Goal: Check status: Check status

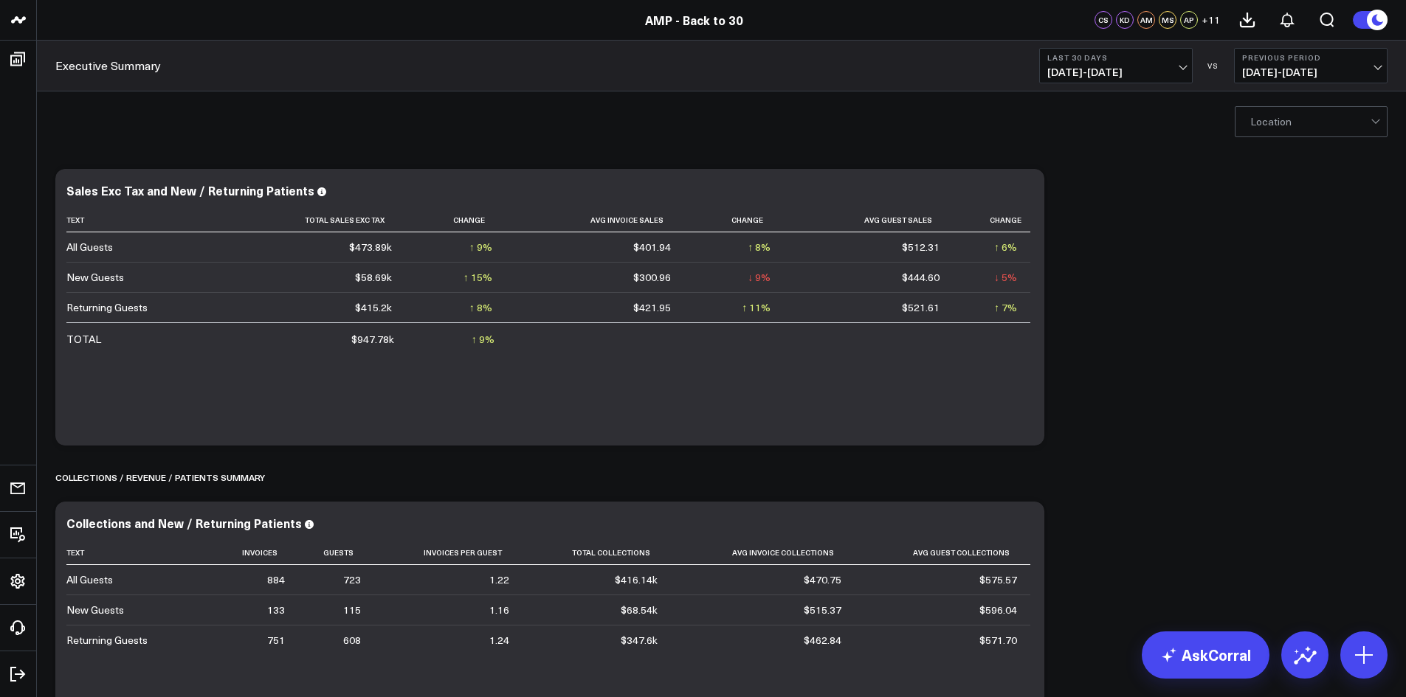
click at [1184, 66] on span "[DATE] - [DATE]" at bounding box center [1115, 72] width 137 height 12
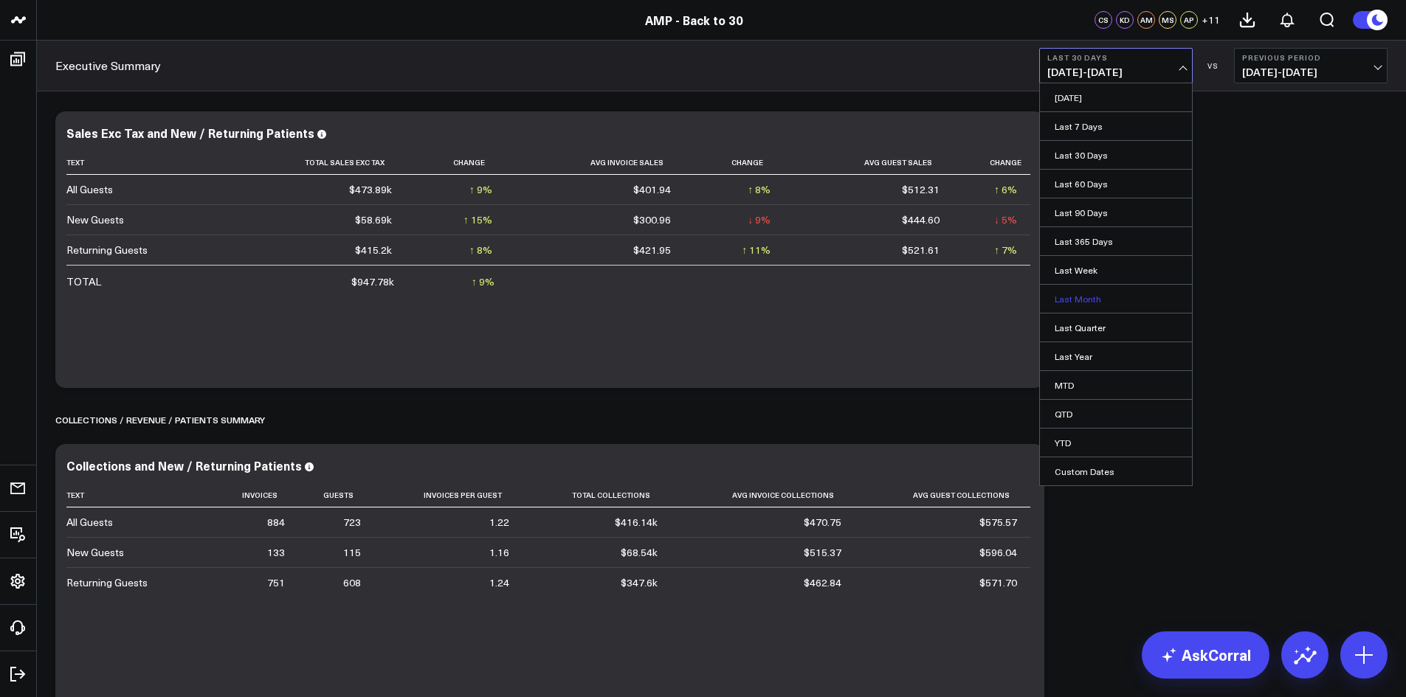
scroll to position [74, 0]
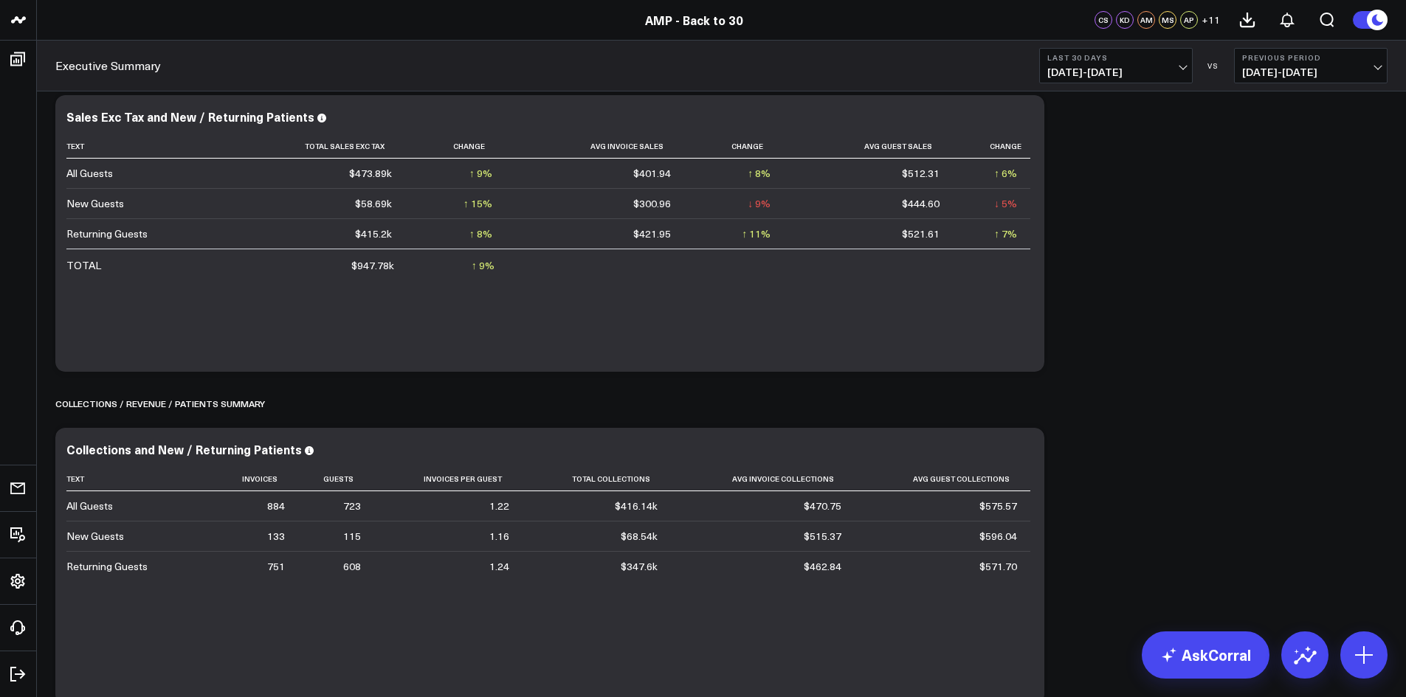
click at [1366, 73] on span "[DATE] - [DATE]" at bounding box center [1310, 72] width 137 height 12
click at [1288, 204] on link "Custom Dates" at bounding box center [1311, 213] width 152 height 28
select select "8"
select select "2025"
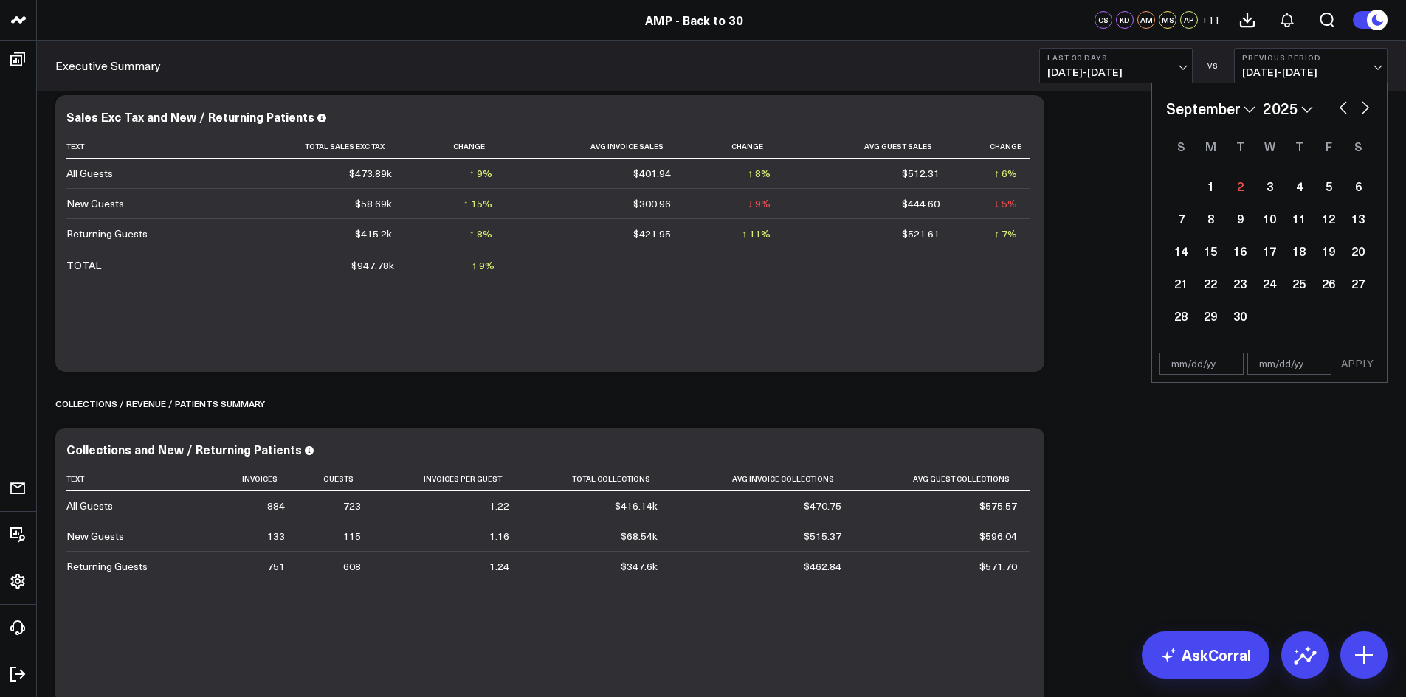
click at [1338, 100] on button "button" at bounding box center [1343, 106] width 15 height 18
select select "7"
select select "2025"
click at [1329, 175] on div "1" at bounding box center [1329, 186] width 30 height 30
type input "[DATE]"
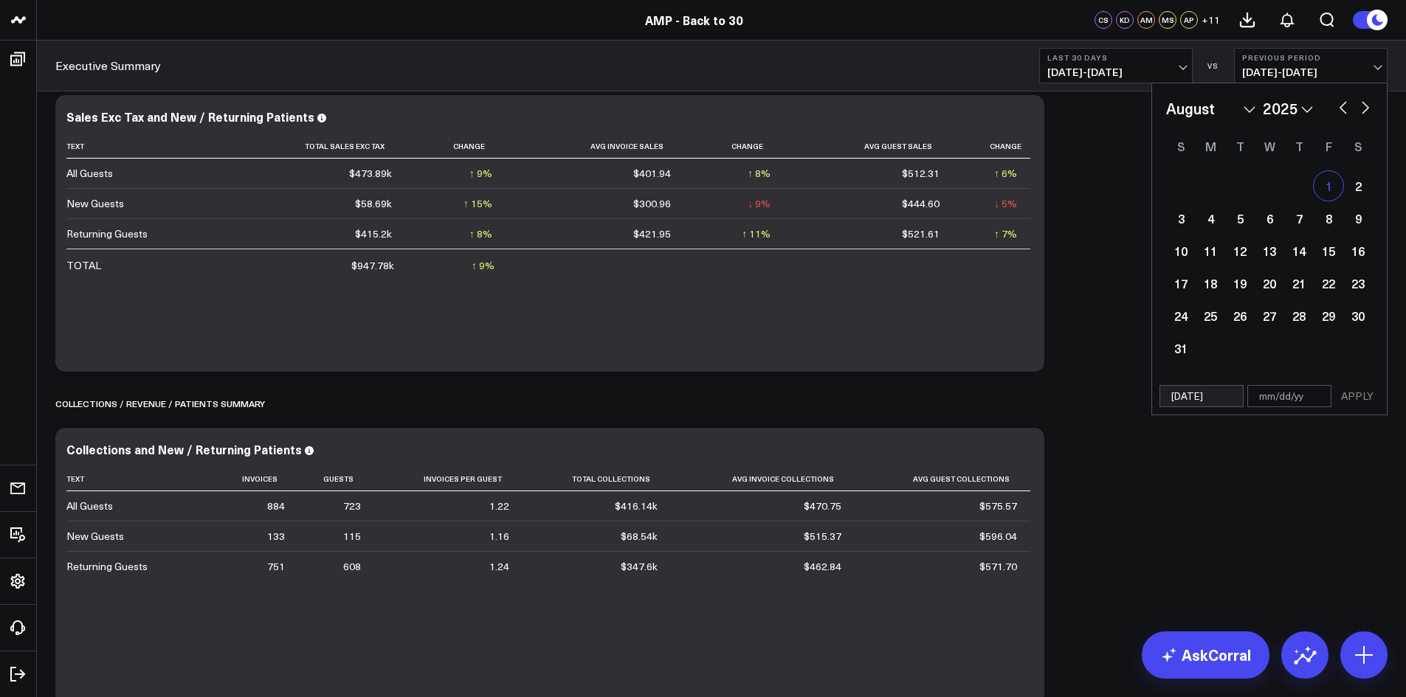
select select "7"
select select "2025"
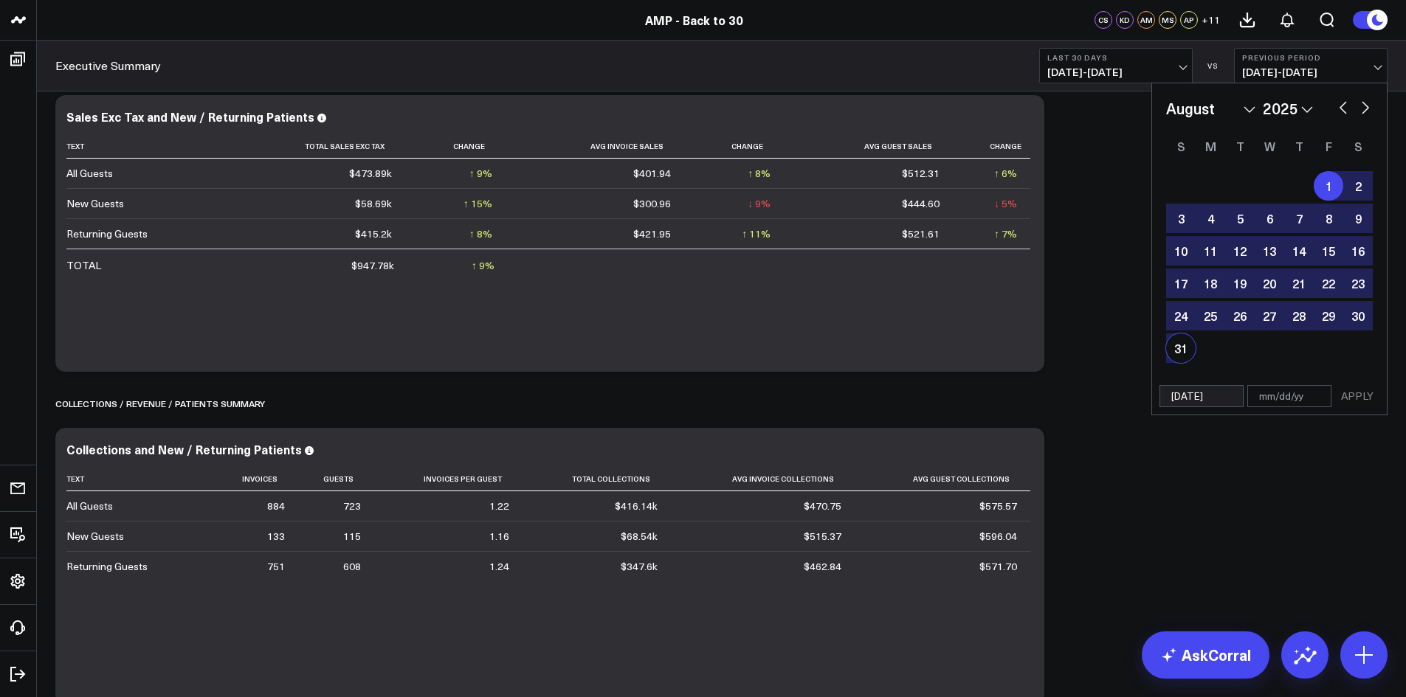
click at [1173, 339] on div "31" at bounding box center [1181, 349] width 30 height 30
type input "[DATE]"
select select "7"
select select "2025"
click at [1372, 401] on button "APPLY" at bounding box center [1357, 396] width 44 height 22
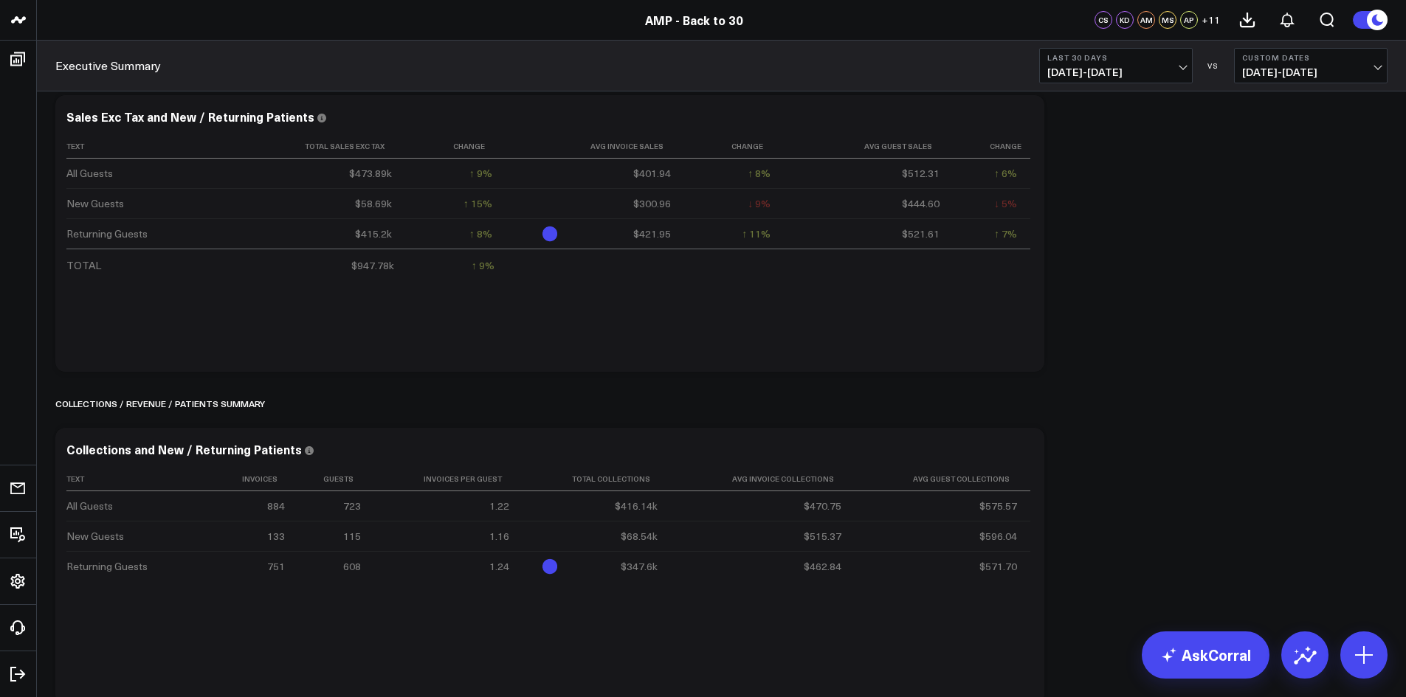
click at [1168, 69] on span "[DATE] - [DATE]" at bounding box center [1115, 72] width 137 height 12
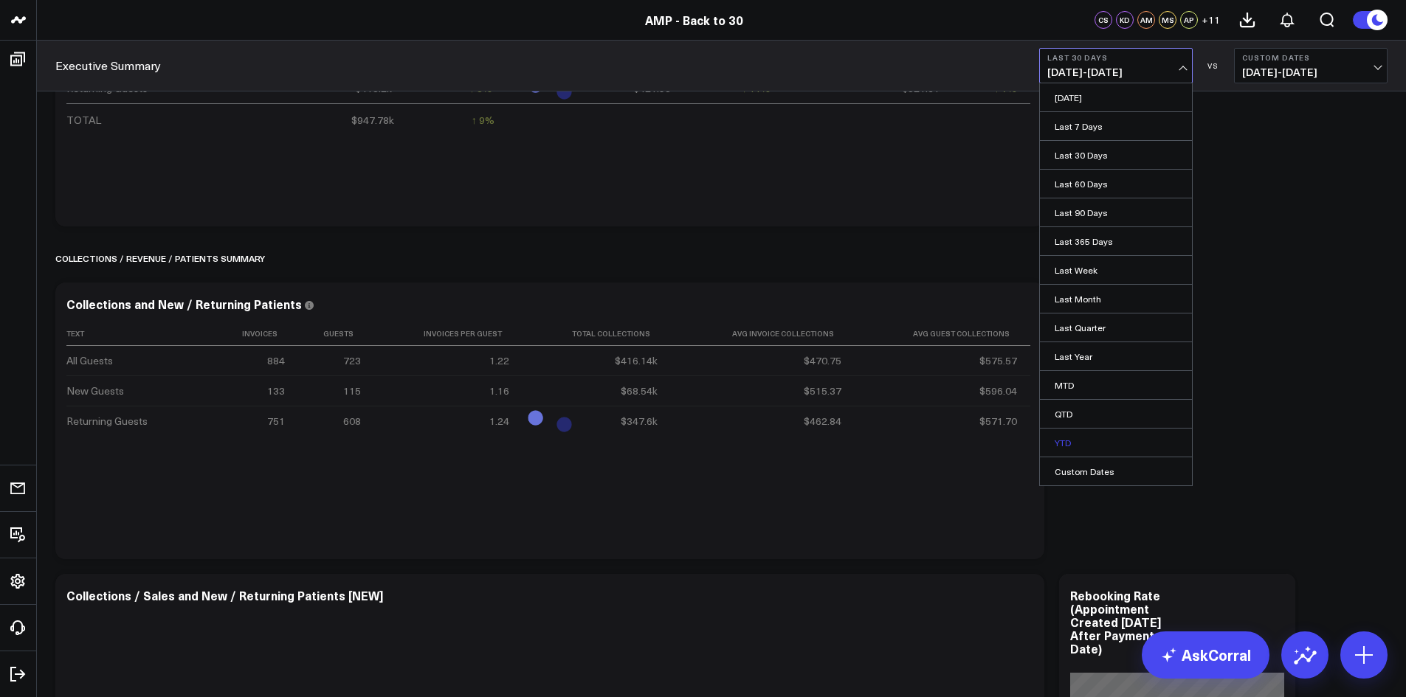
scroll to position [221, 0]
click at [1081, 466] on link "Custom Dates" at bounding box center [1116, 472] width 152 height 28
select select "8"
select select "2025"
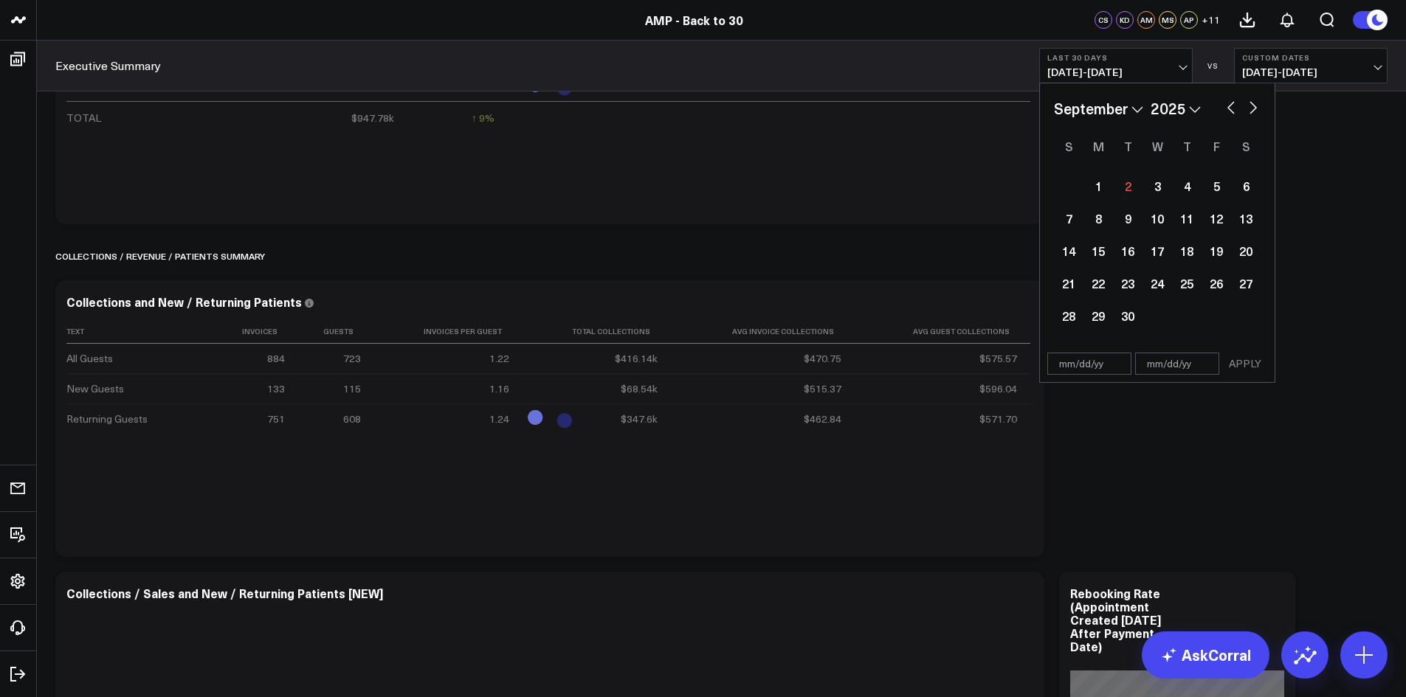
click at [1228, 106] on button "button" at bounding box center [1231, 106] width 15 height 18
select select "7"
select select "2025"
click at [1228, 106] on button "button" at bounding box center [1231, 106] width 15 height 18
select select "6"
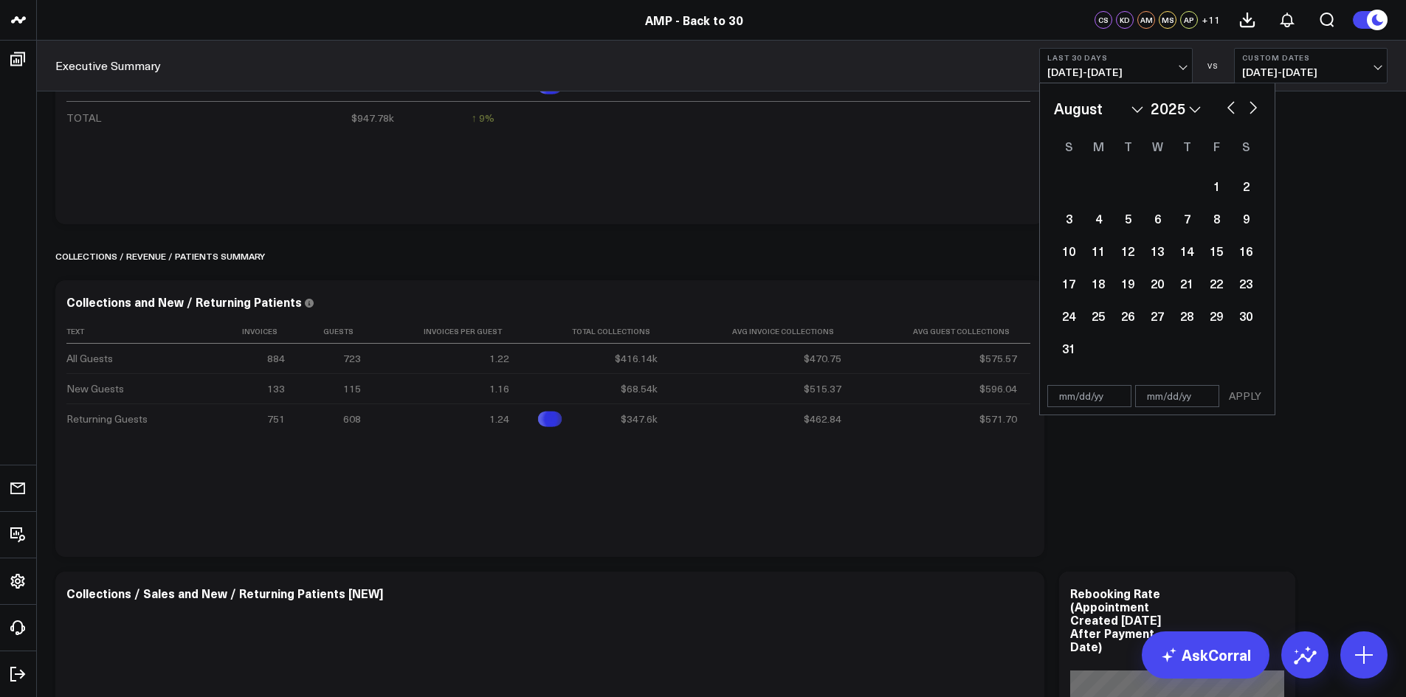
select select "2025"
click at [1134, 180] on div "1" at bounding box center [1128, 186] width 30 height 30
type input "[DATE]"
select select "6"
select select "2025"
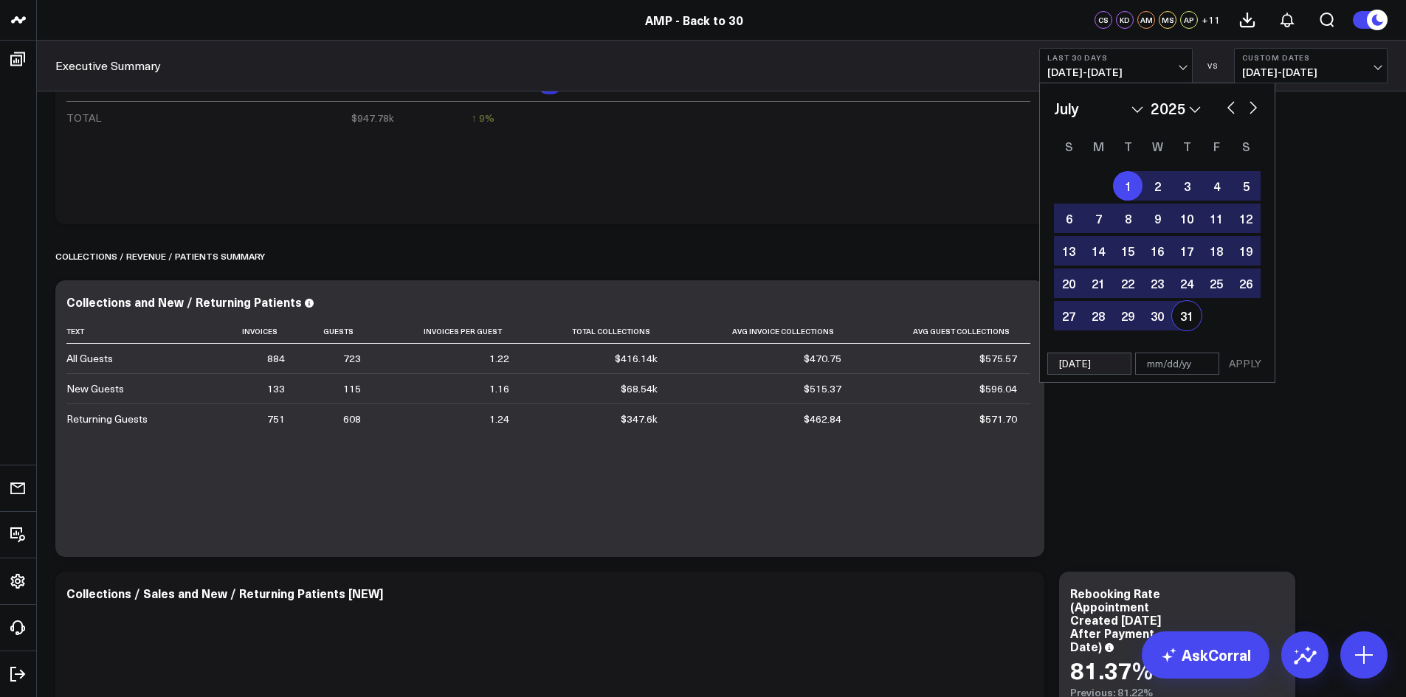
click at [1183, 321] on div "31" at bounding box center [1187, 316] width 30 height 30
type input "[DATE]"
select select "6"
select select "2025"
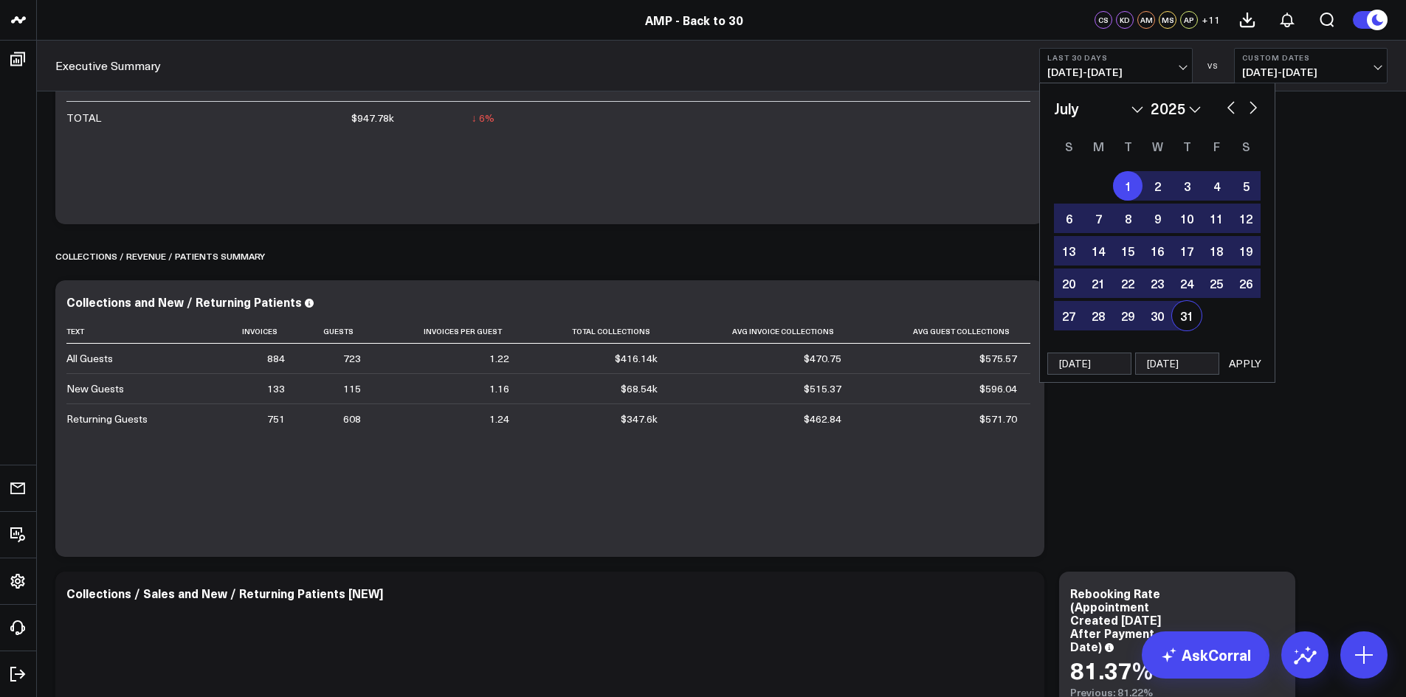
click at [1244, 369] on button "APPLY" at bounding box center [1245, 364] width 44 height 22
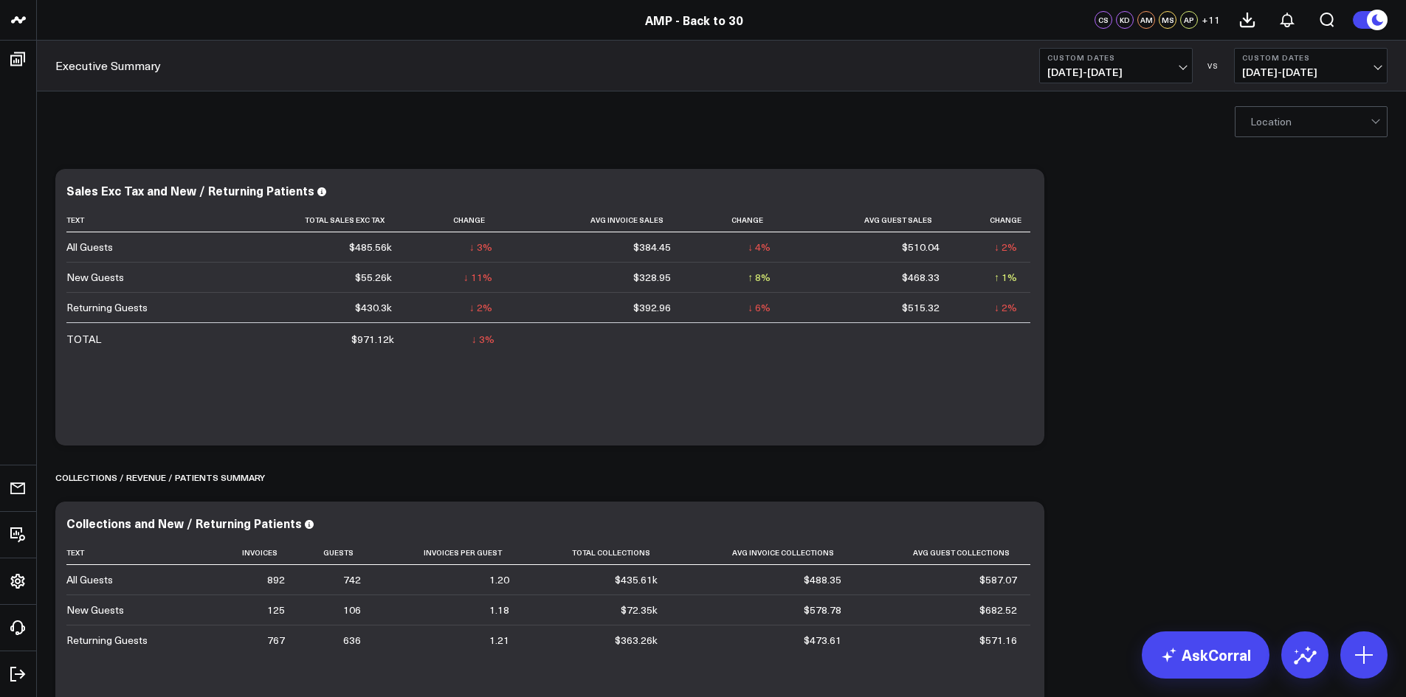
click at [1179, 64] on button "Custom Dates [DATE] - [DATE]" at bounding box center [1116, 65] width 154 height 35
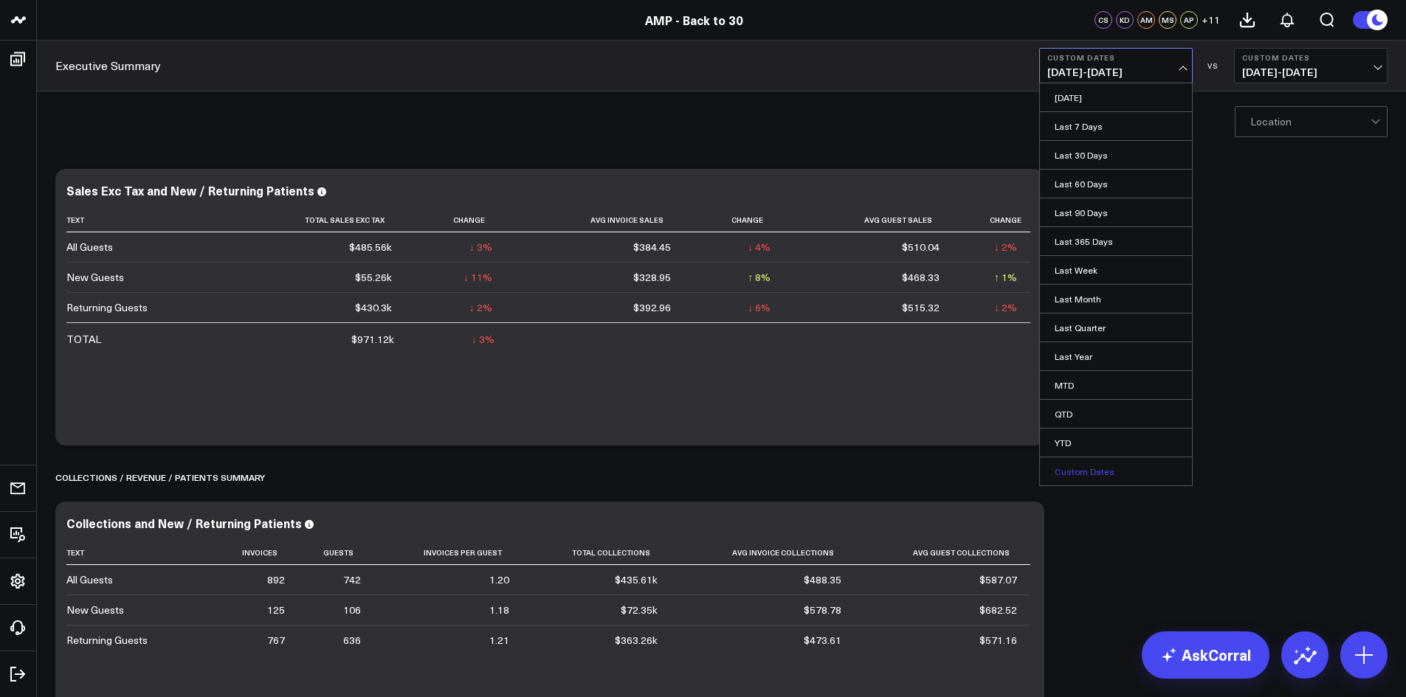
click at [1101, 479] on link "Custom Dates" at bounding box center [1116, 472] width 152 height 28
select select "8"
select select "2025"
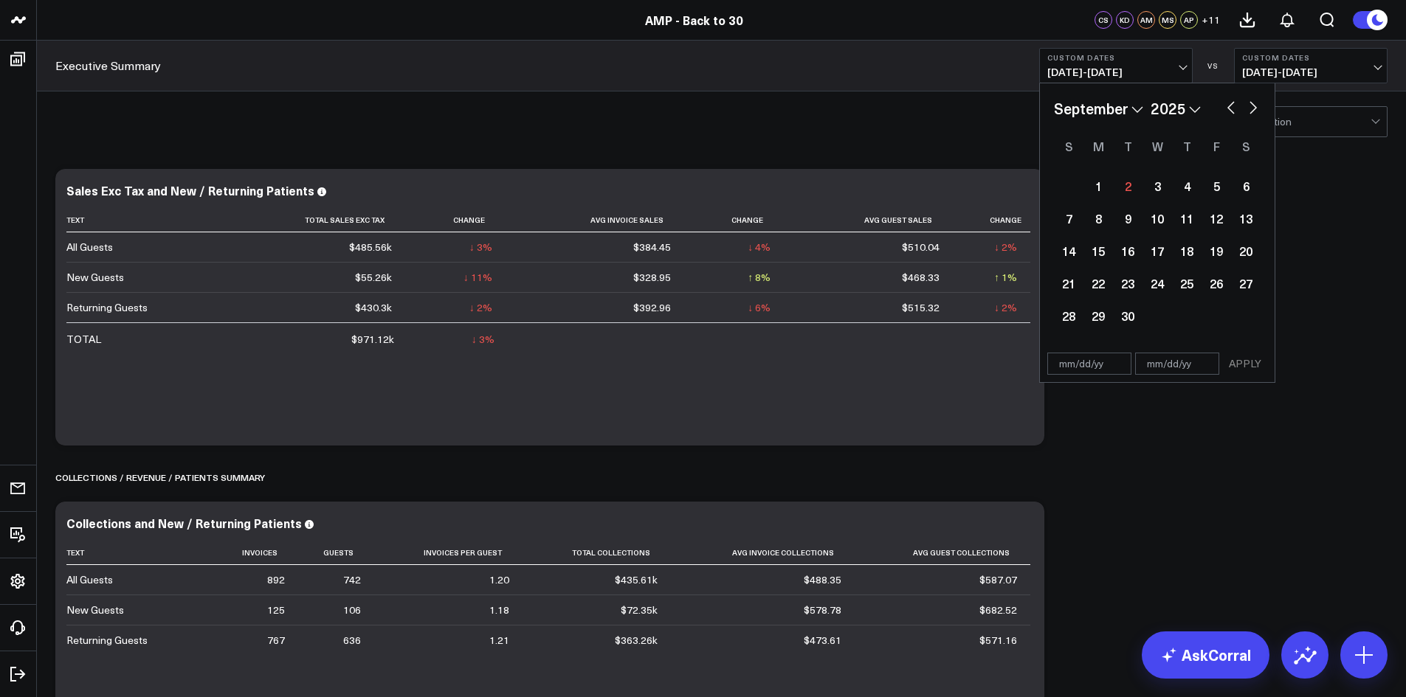
click at [1224, 110] on button "button" at bounding box center [1231, 106] width 15 height 18
select select "7"
select select "2025"
click at [1224, 188] on div "1" at bounding box center [1216, 186] width 30 height 30
type input "[DATE]"
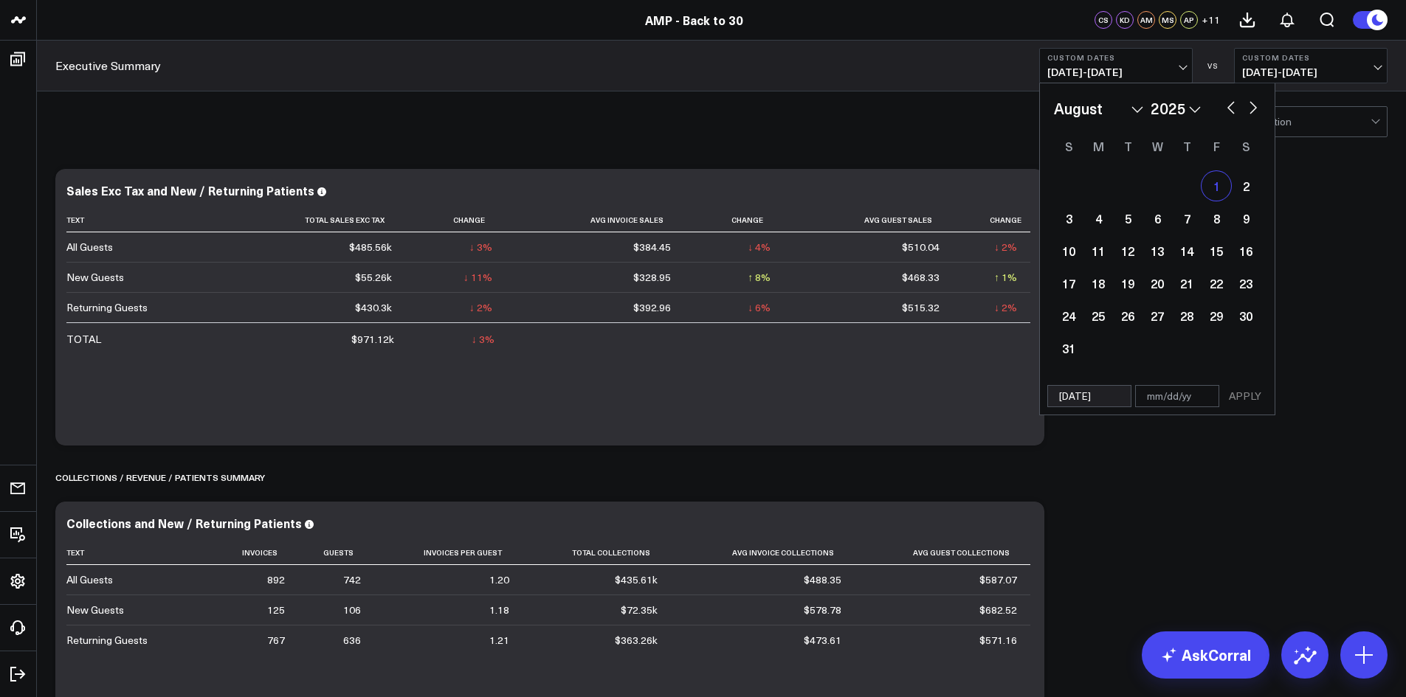
select select "7"
select select "2025"
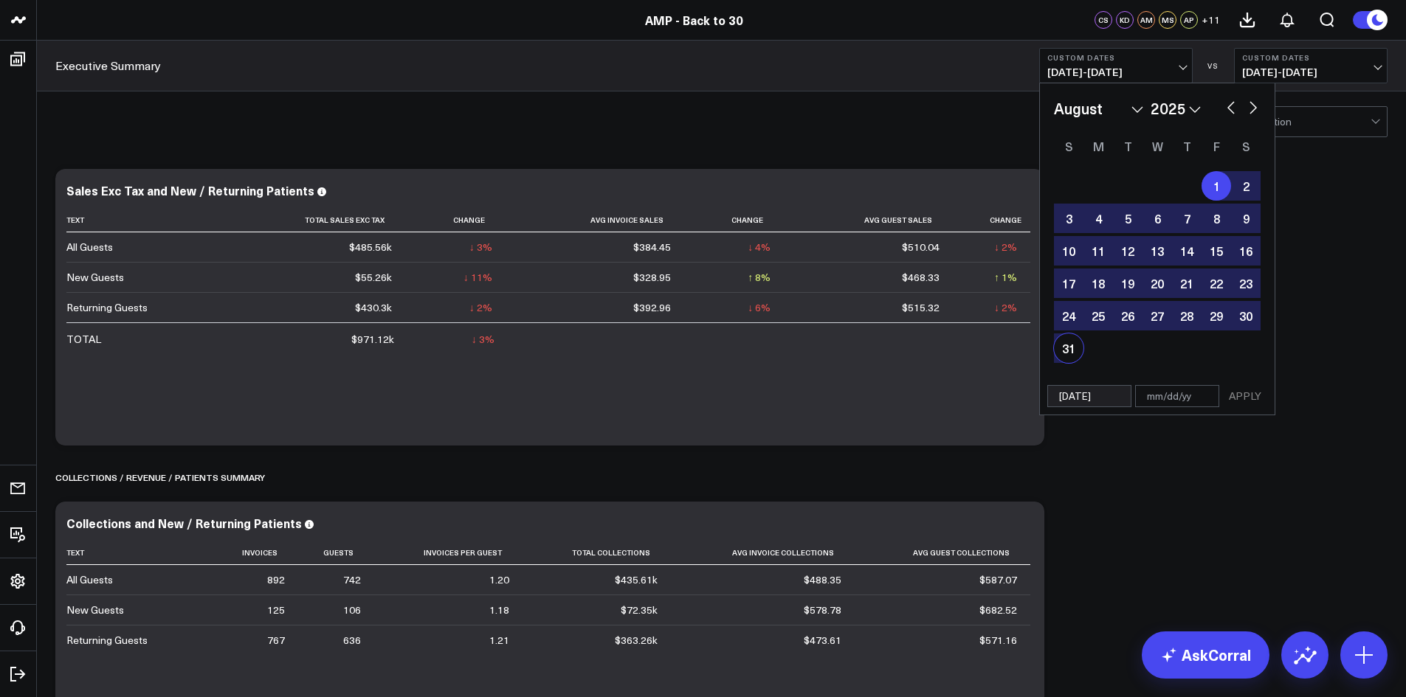
click at [1075, 350] on div "31" at bounding box center [1069, 349] width 30 height 30
type input "[DATE]"
select select "7"
select select "2025"
click at [1246, 393] on button "APPLY" at bounding box center [1245, 396] width 44 height 22
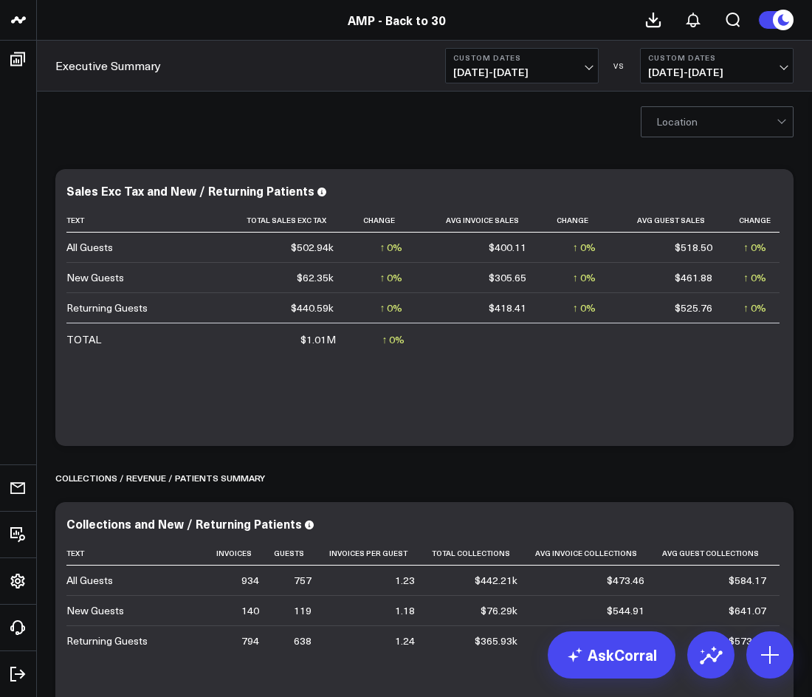
click at [449, 169] on div "Sales Exc Tax and New / Returning Patients Text Total Sales Exc Tax Change Avg …" at bounding box center [424, 307] width 738 height 277
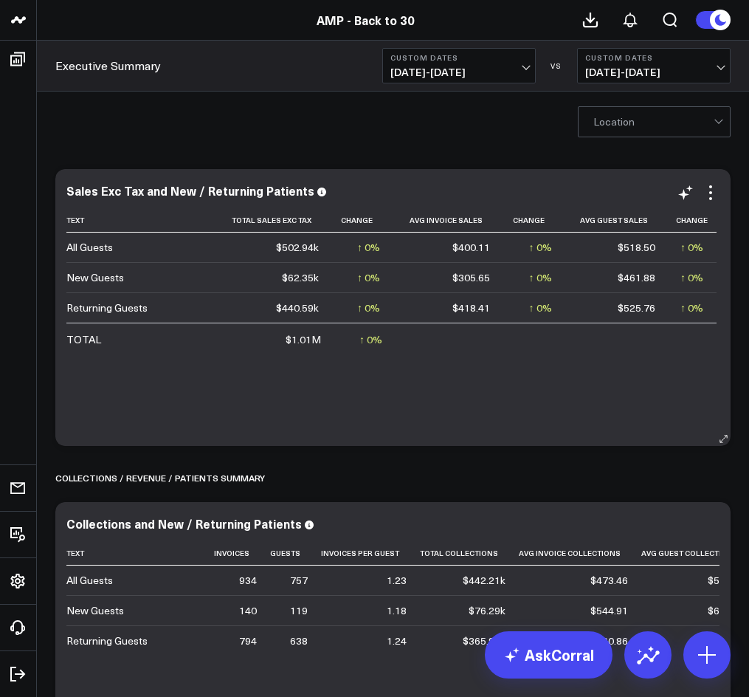
click at [611, 441] on div "Sales Exc Tax and New / Returning Patients Text Total Sales Exc Tax Change Avg …" at bounding box center [392, 307] width 675 height 277
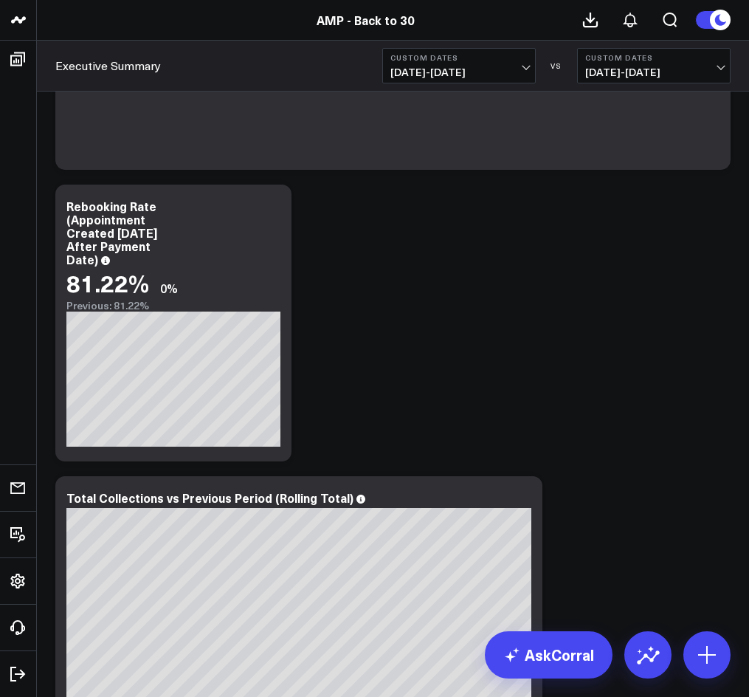
scroll to position [812, 0]
